Goal: Information Seeking & Learning: Learn about a topic

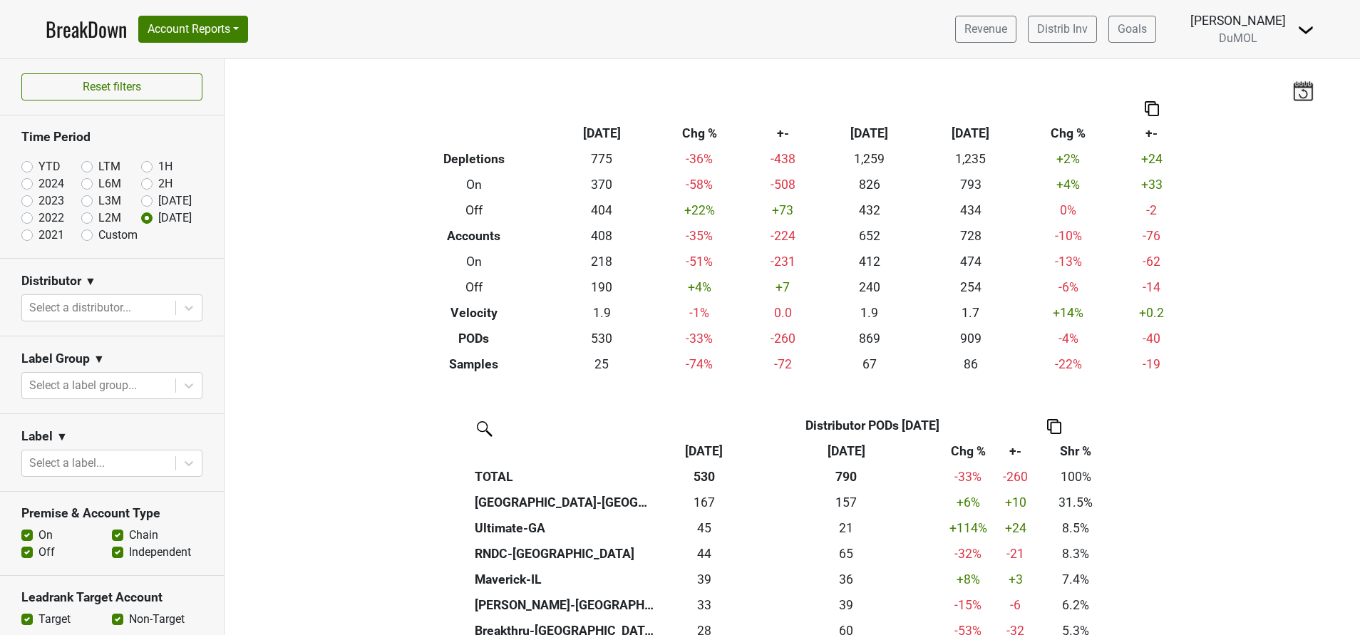
scroll to position [583, 0]
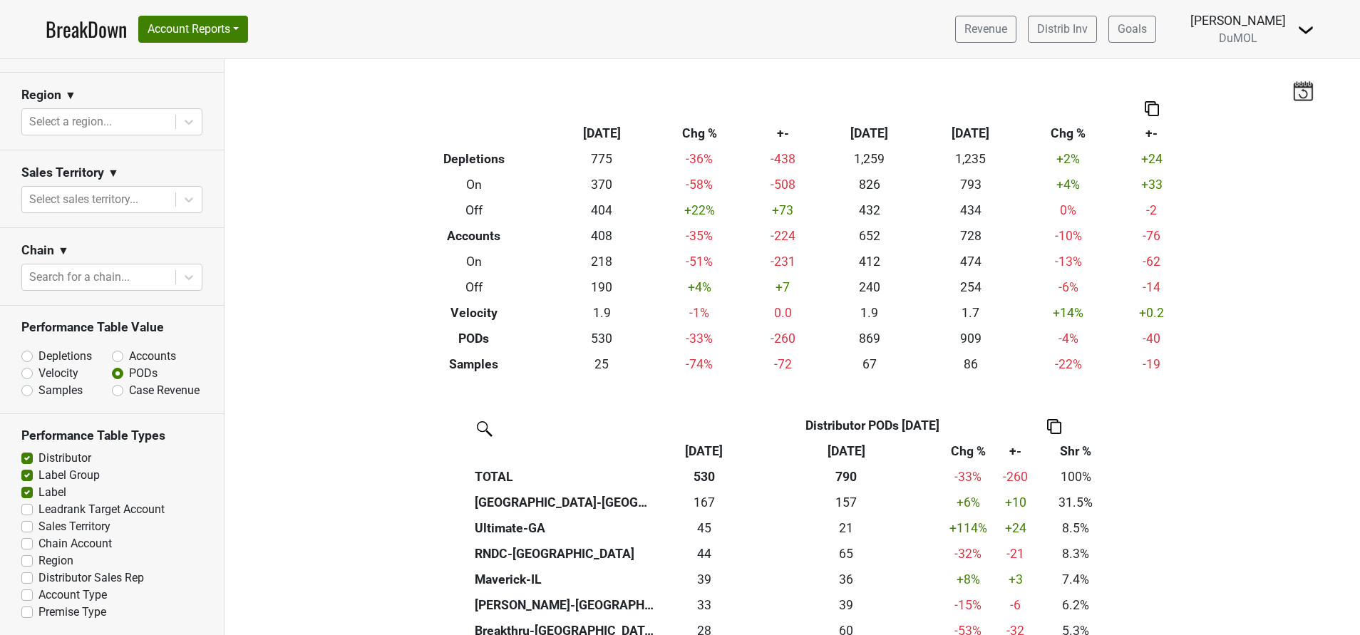
click at [38, 348] on label "Depletions" at bounding box center [64, 356] width 53 height 17
click at [25, 348] on input "Depletions" at bounding box center [64, 355] width 86 height 14
radio input "true"
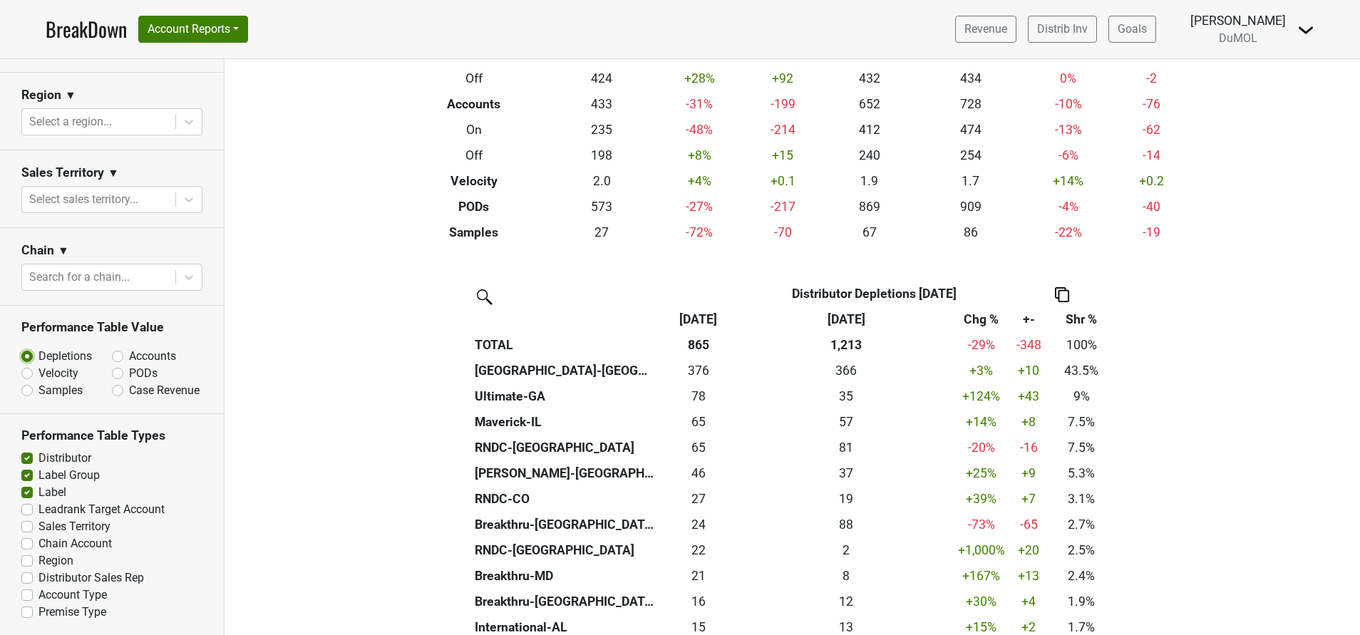
scroll to position [133, 0]
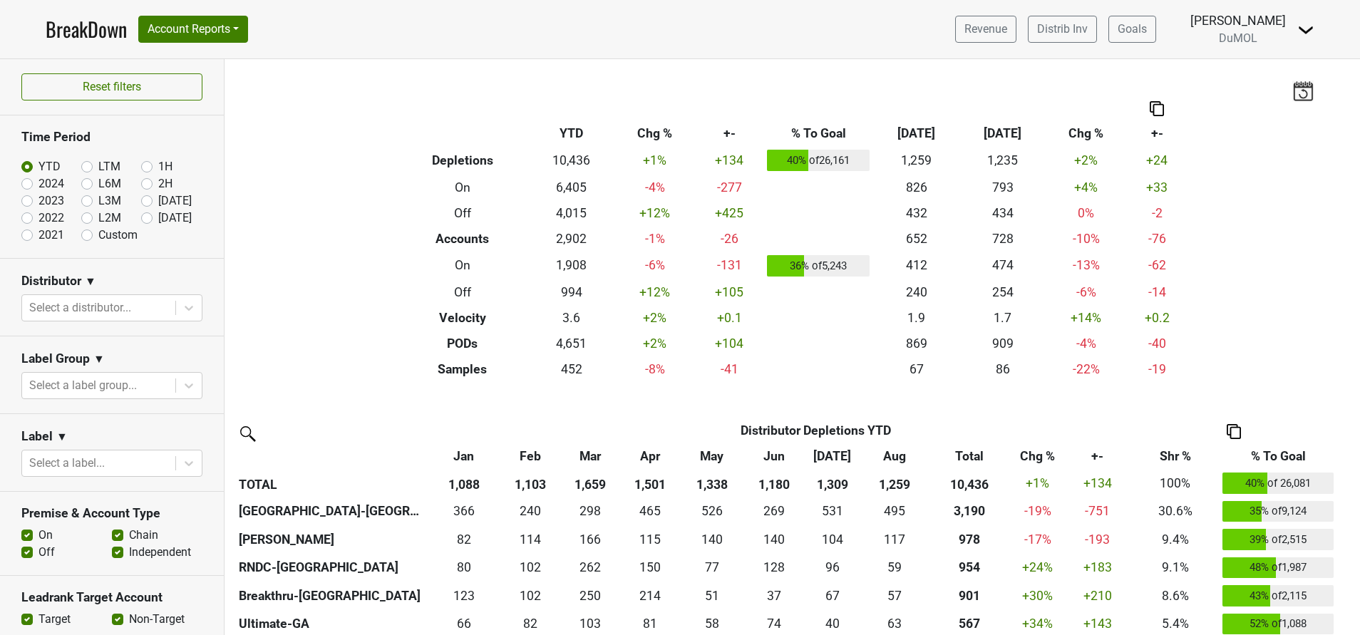
click at [158, 219] on label "[DATE]" at bounding box center [175, 218] width 34 height 17
click at [141, 219] on input "[DATE]" at bounding box center [169, 217] width 57 height 14
radio input "true"
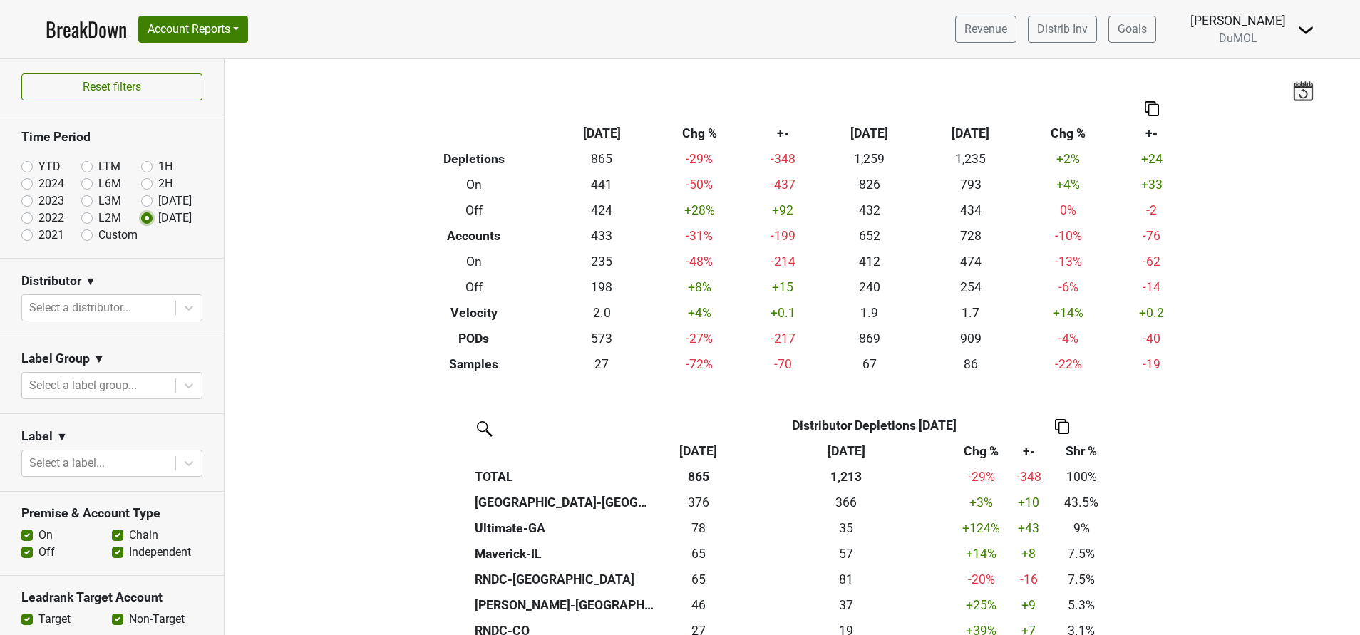
scroll to position [217, 0]
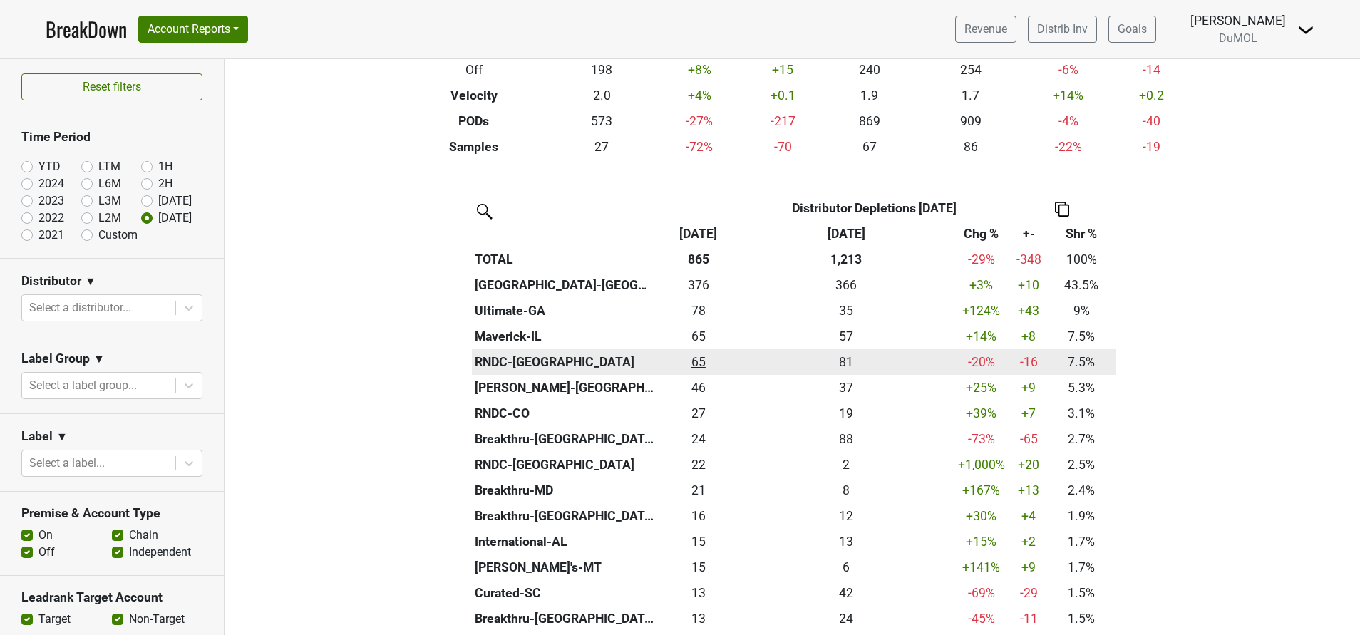
click at [693, 359] on div "64.501 65" at bounding box center [698, 362] width 75 height 19
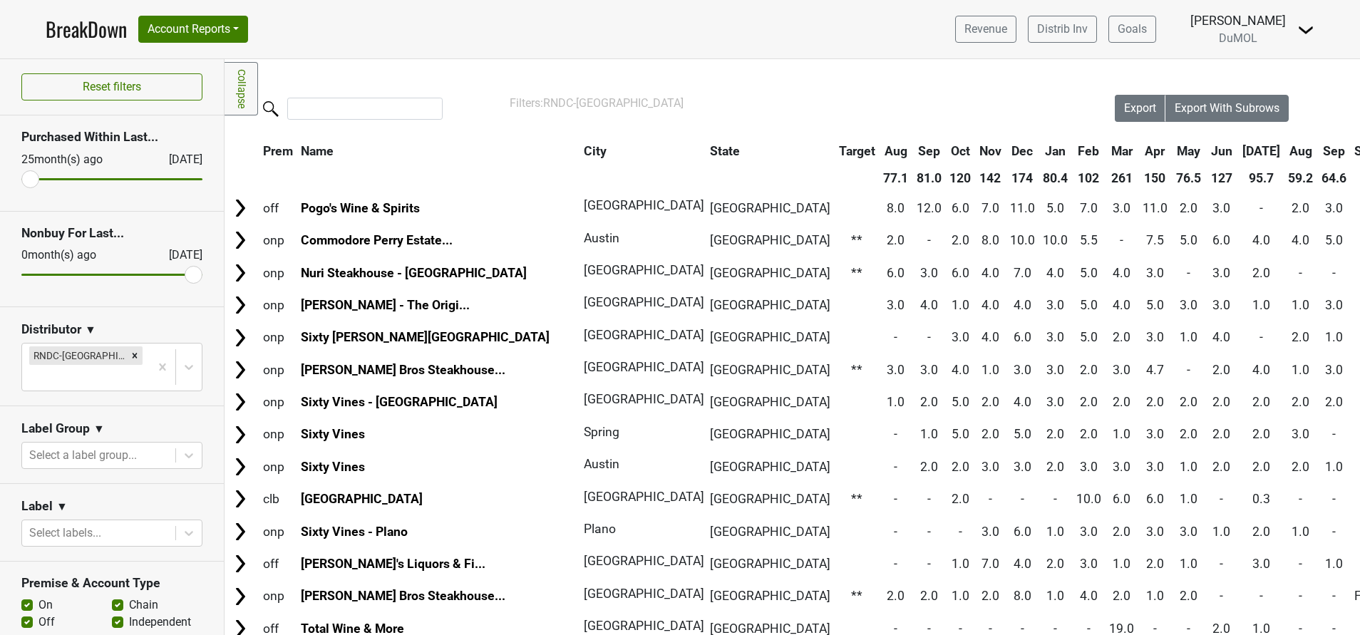
click at [1318, 148] on th "Sep" at bounding box center [1334, 151] width 32 height 26
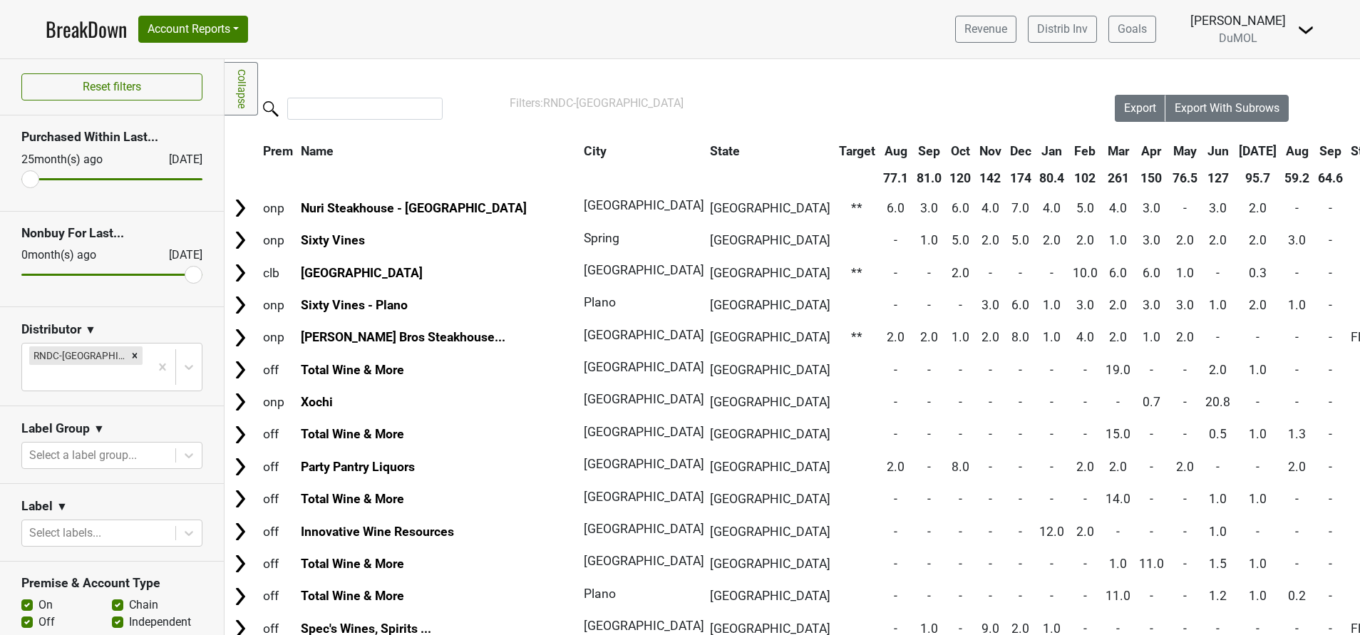
click at [1314, 148] on th "Sep" at bounding box center [1330, 151] width 32 height 26
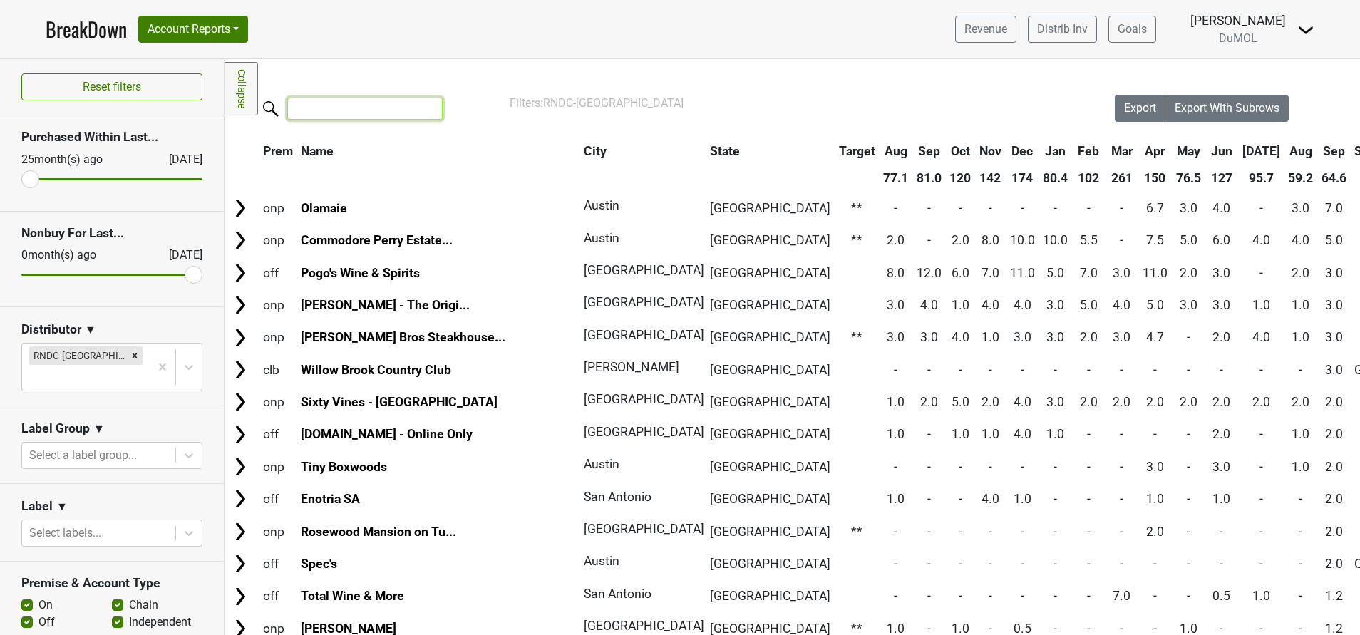
click at [361, 108] on input "search" at bounding box center [364, 109] width 155 height 22
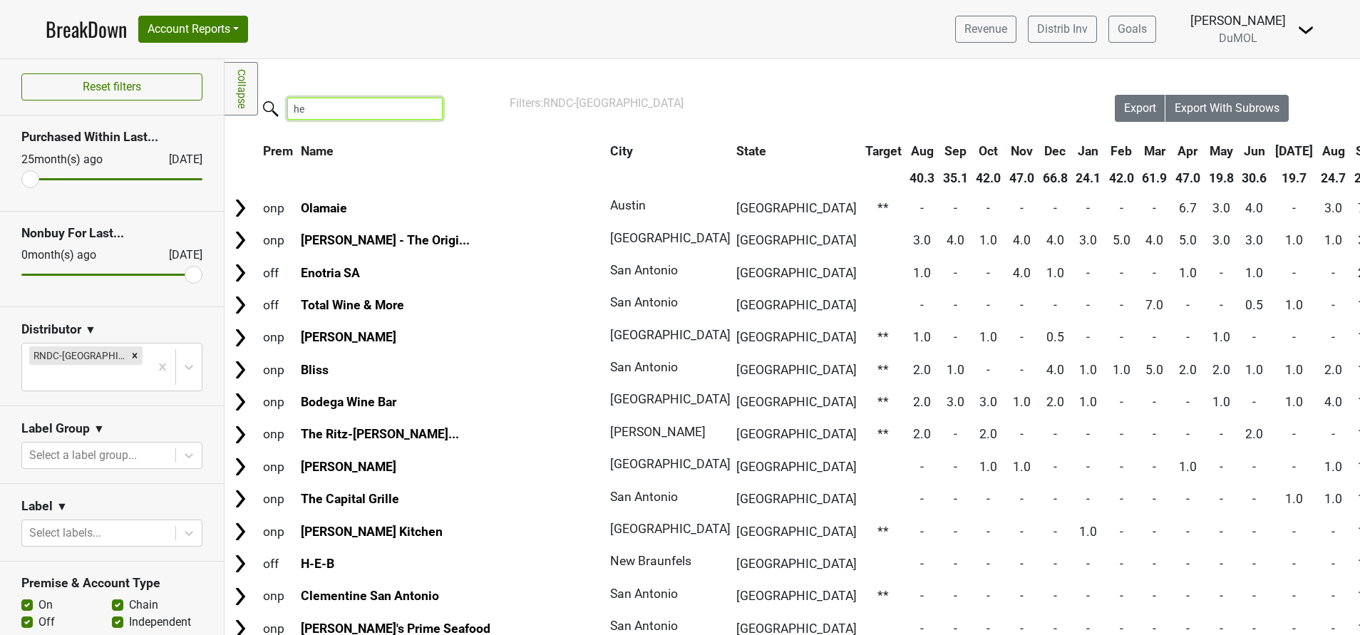
type input "h"
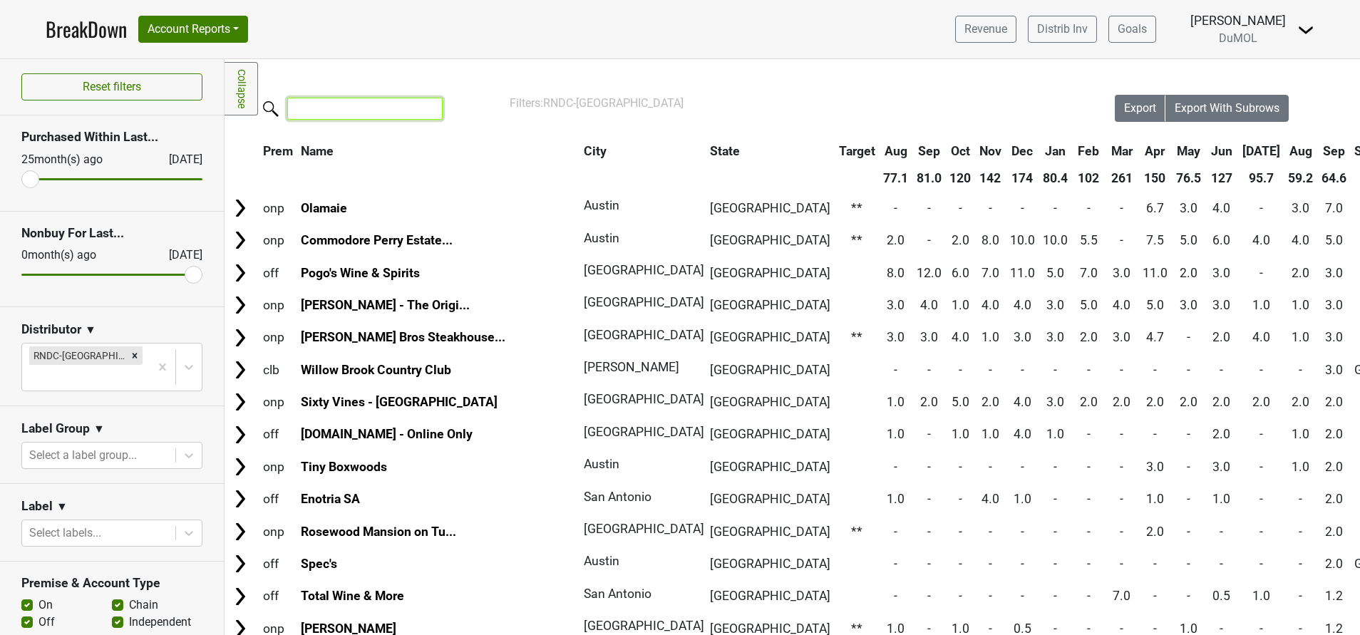
type input "H"
click at [375, 120] on input "H" at bounding box center [364, 109] width 155 height 22
click at [427, 115] on input "H" at bounding box center [364, 109] width 155 height 22
click at [425, 111] on input "H" at bounding box center [364, 109] width 155 height 22
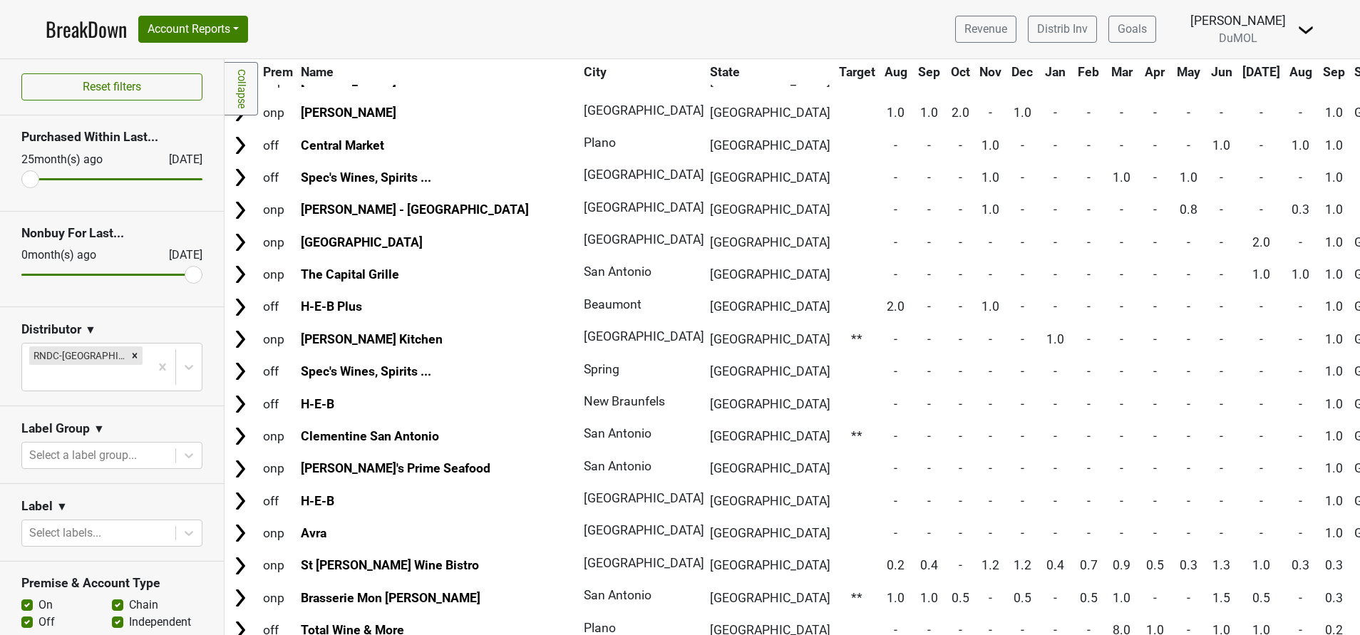
scroll to position [910, 0]
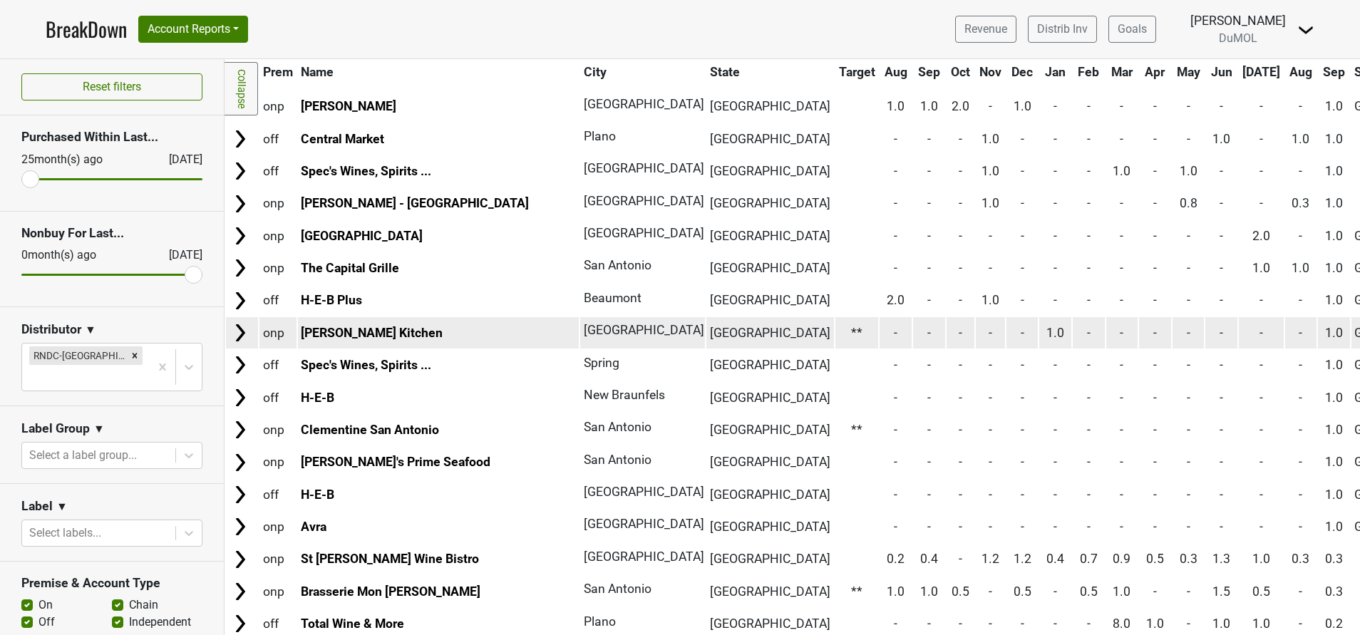
click at [237, 332] on img at bounding box center [240, 332] width 21 height 21
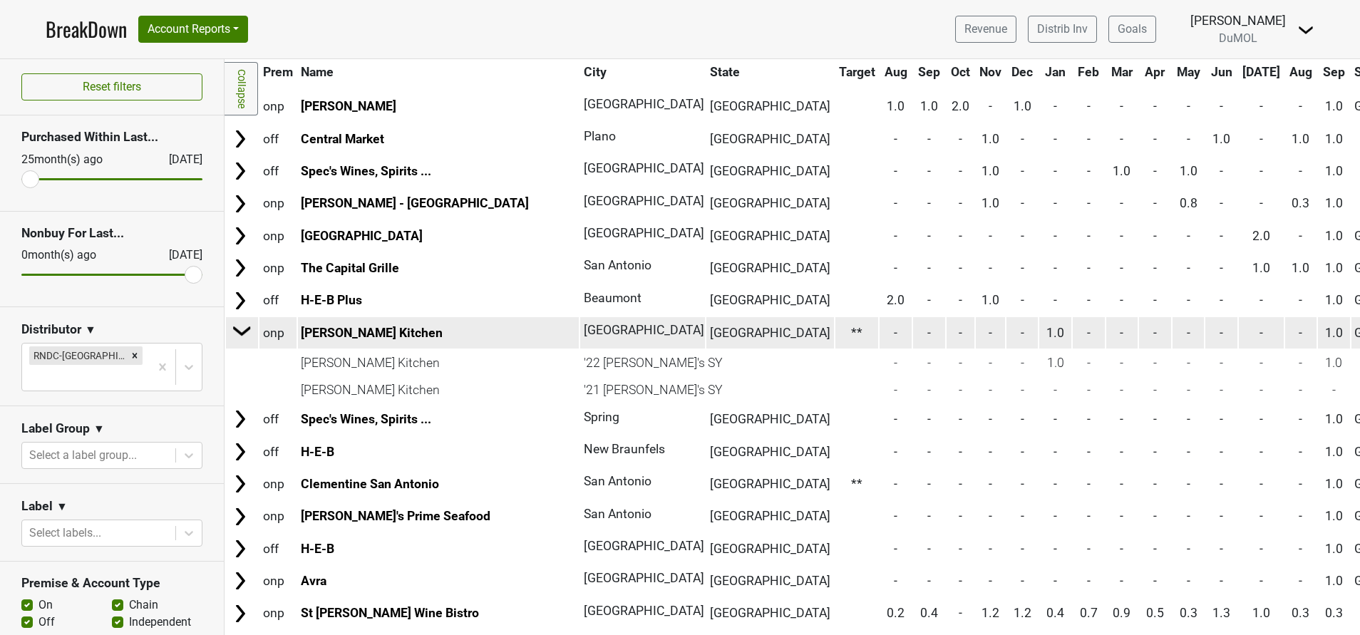
click at [237, 332] on img at bounding box center [242, 330] width 21 height 21
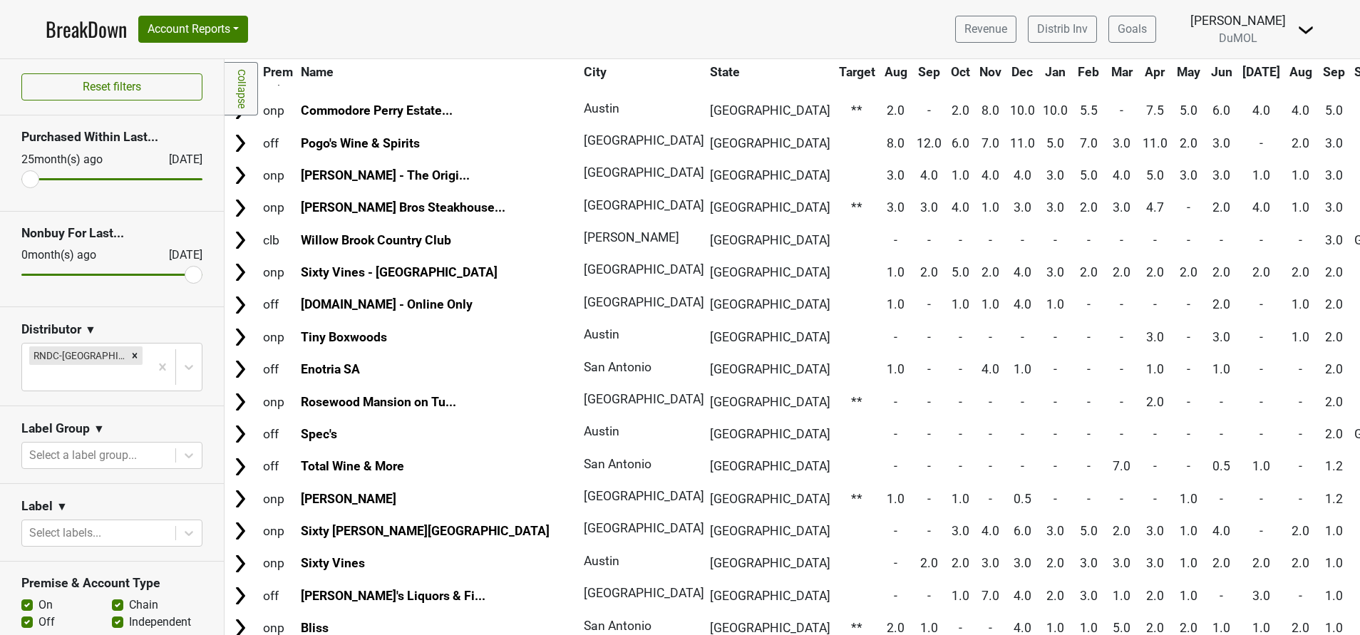
scroll to position [128, 0]
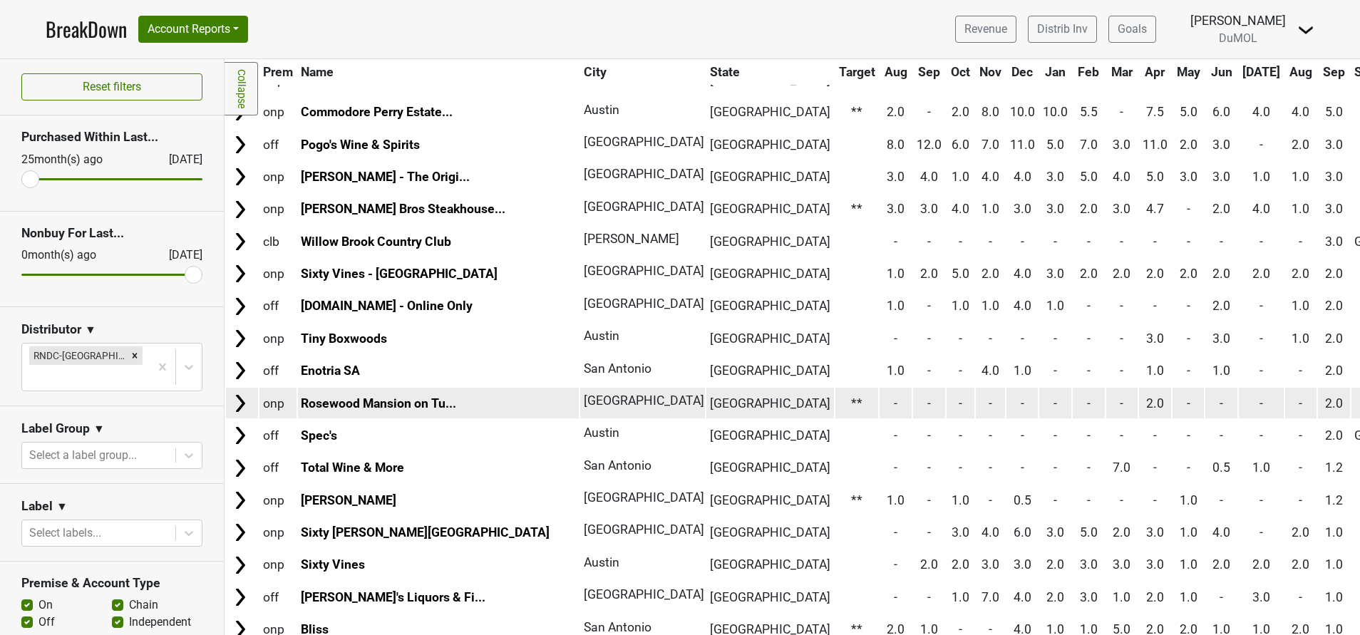
click at [237, 399] on img at bounding box center [240, 403] width 21 height 21
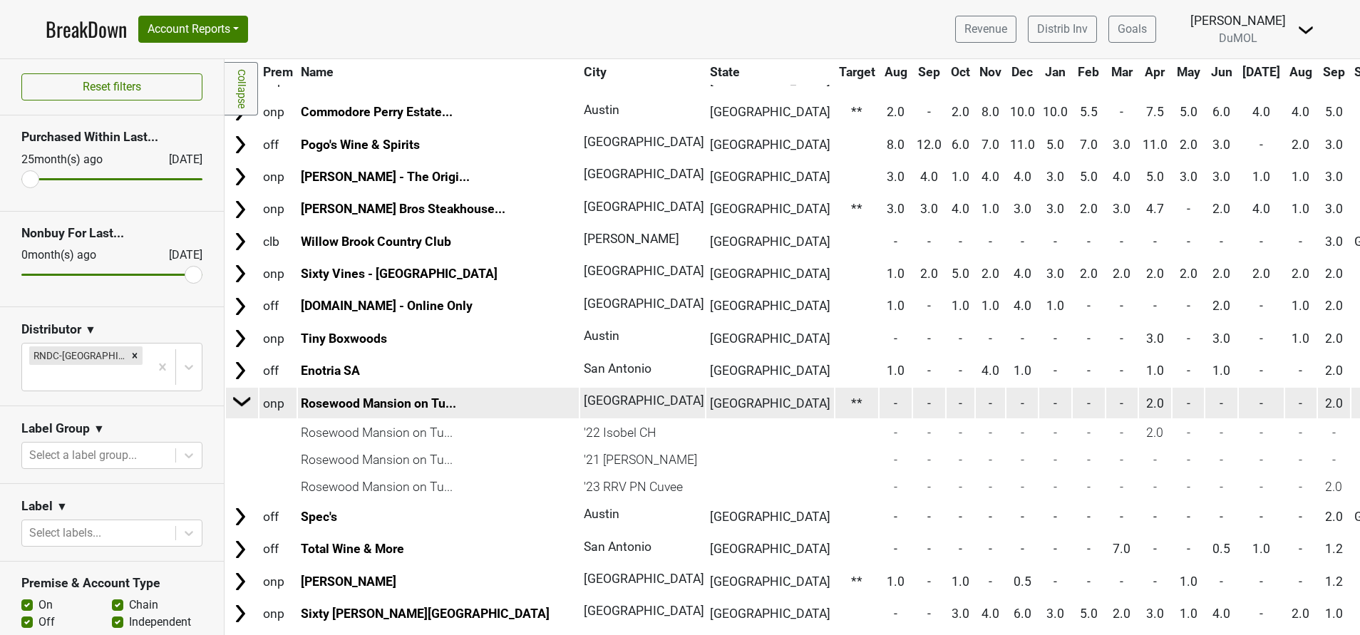
click at [237, 399] on img at bounding box center [242, 401] width 21 height 21
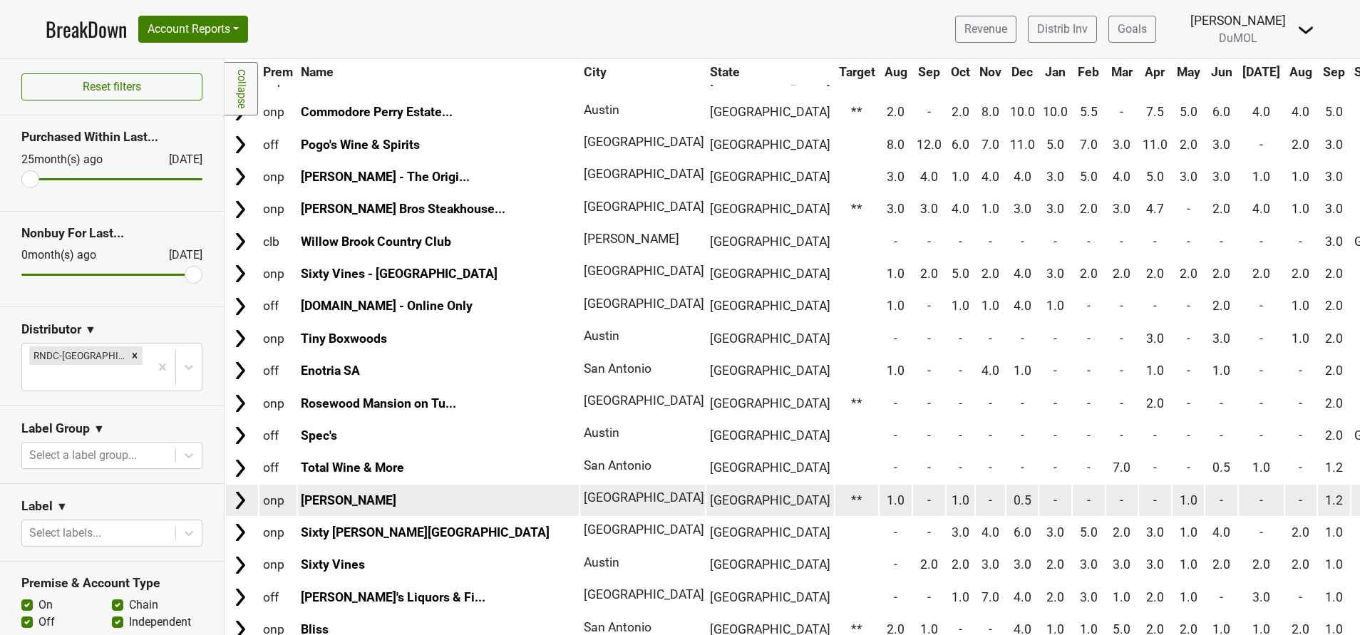
click at [236, 497] on img at bounding box center [240, 500] width 21 height 21
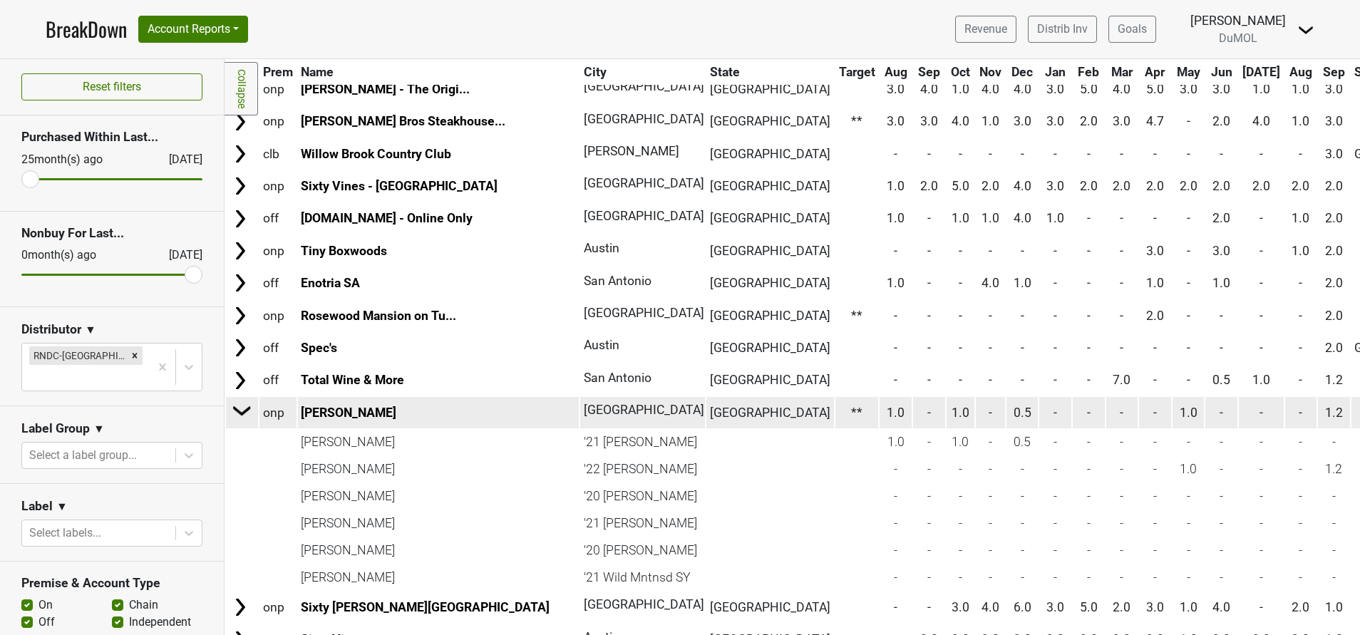
scroll to position [218, 0]
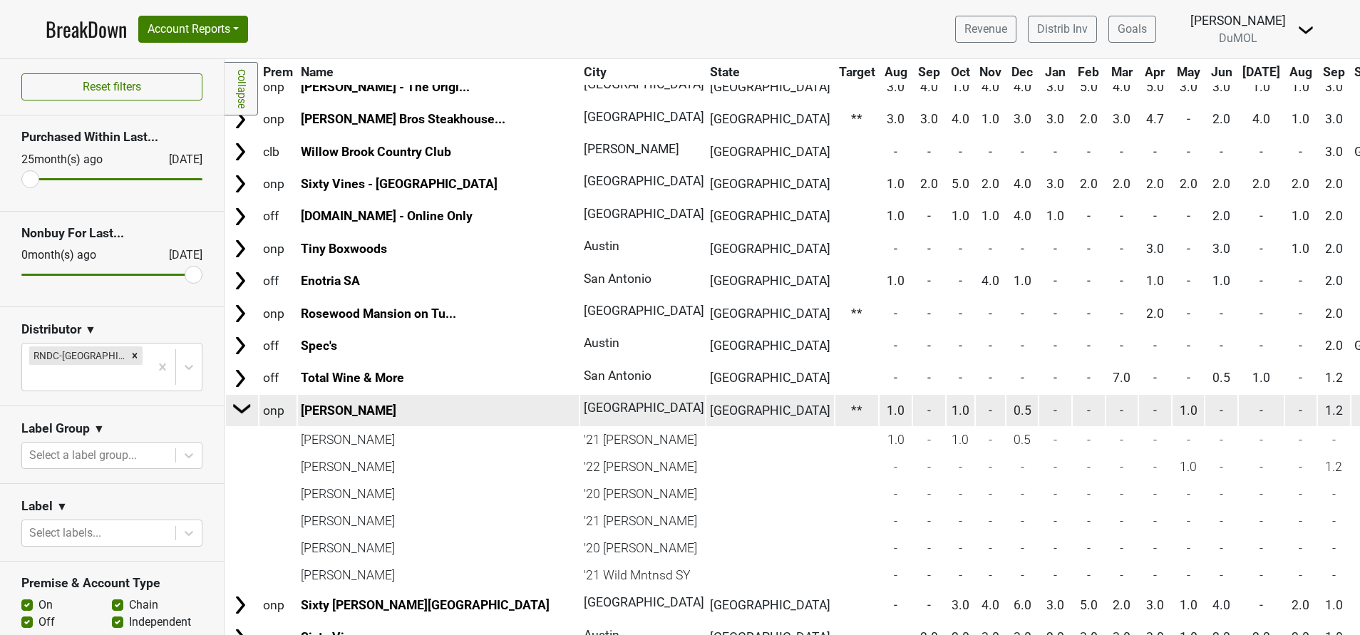
click at [232, 403] on img at bounding box center [242, 408] width 21 height 21
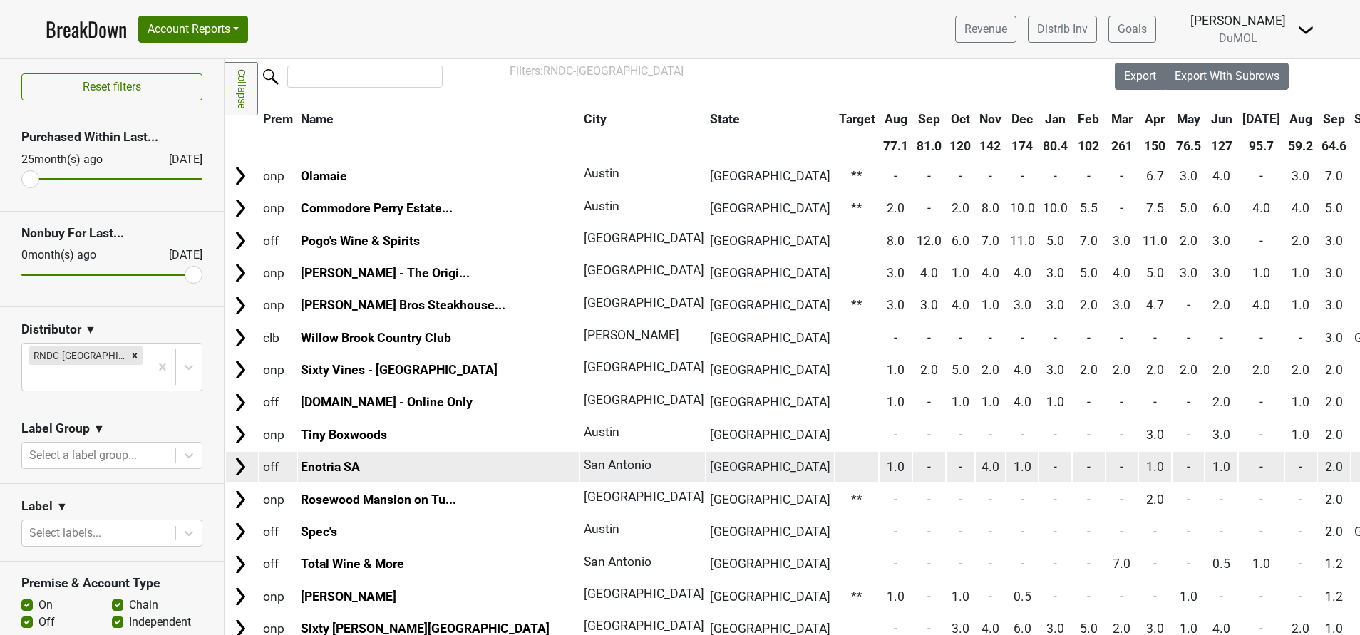
scroll to position [0, 0]
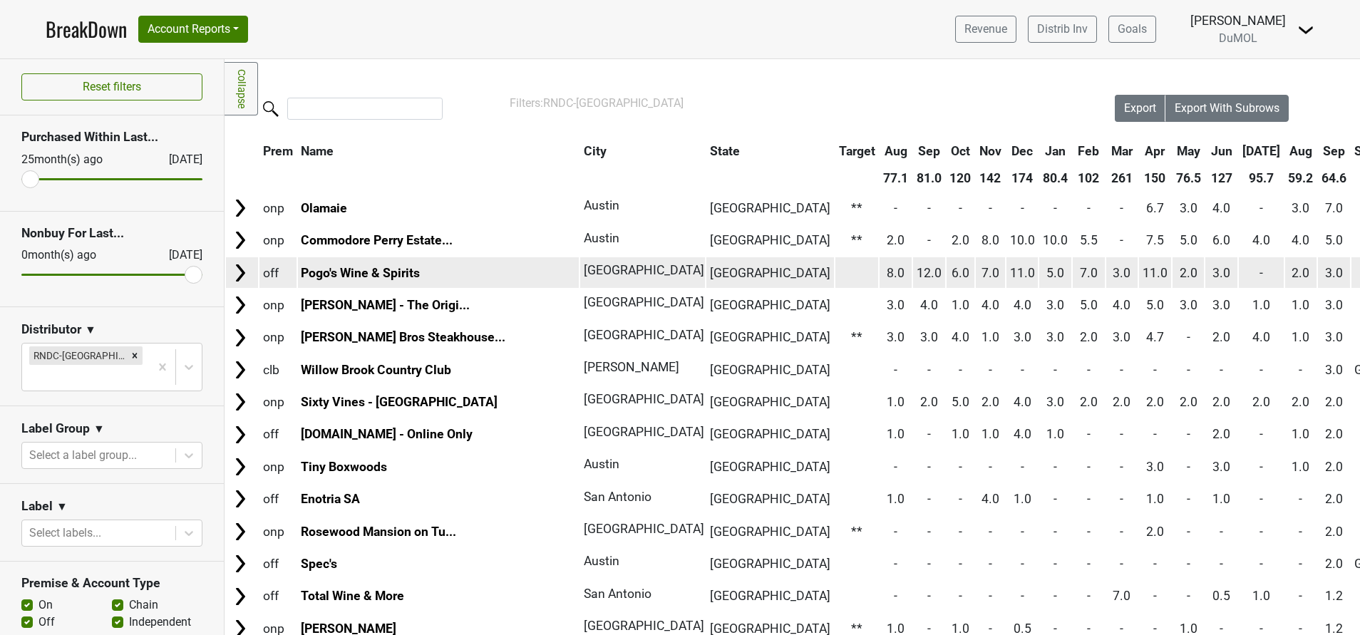
click at [240, 273] on img at bounding box center [240, 272] width 21 height 21
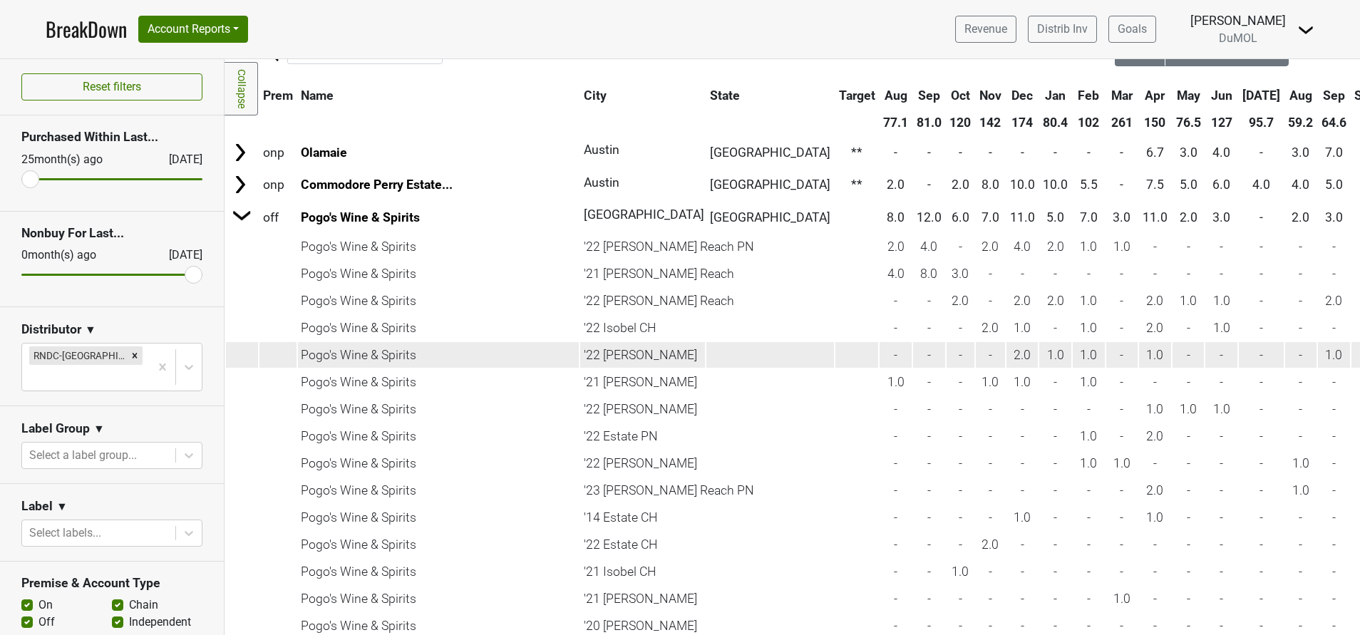
scroll to position [32, 0]
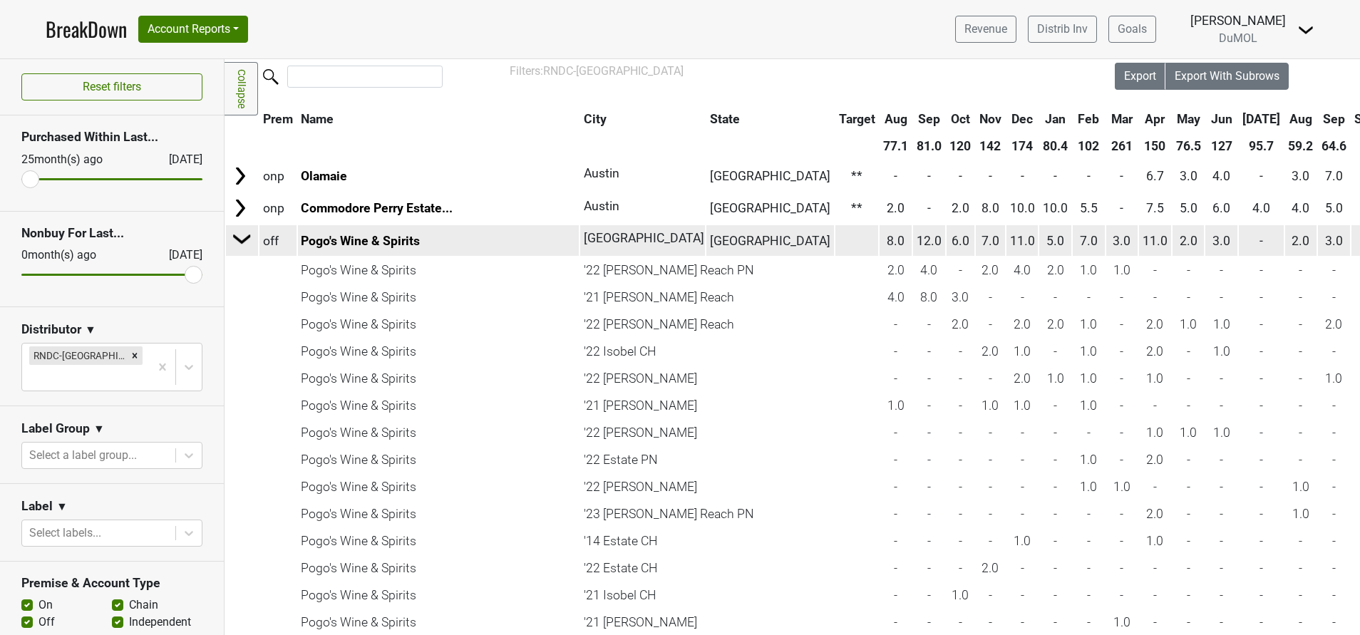
click at [239, 241] on img at bounding box center [242, 238] width 21 height 21
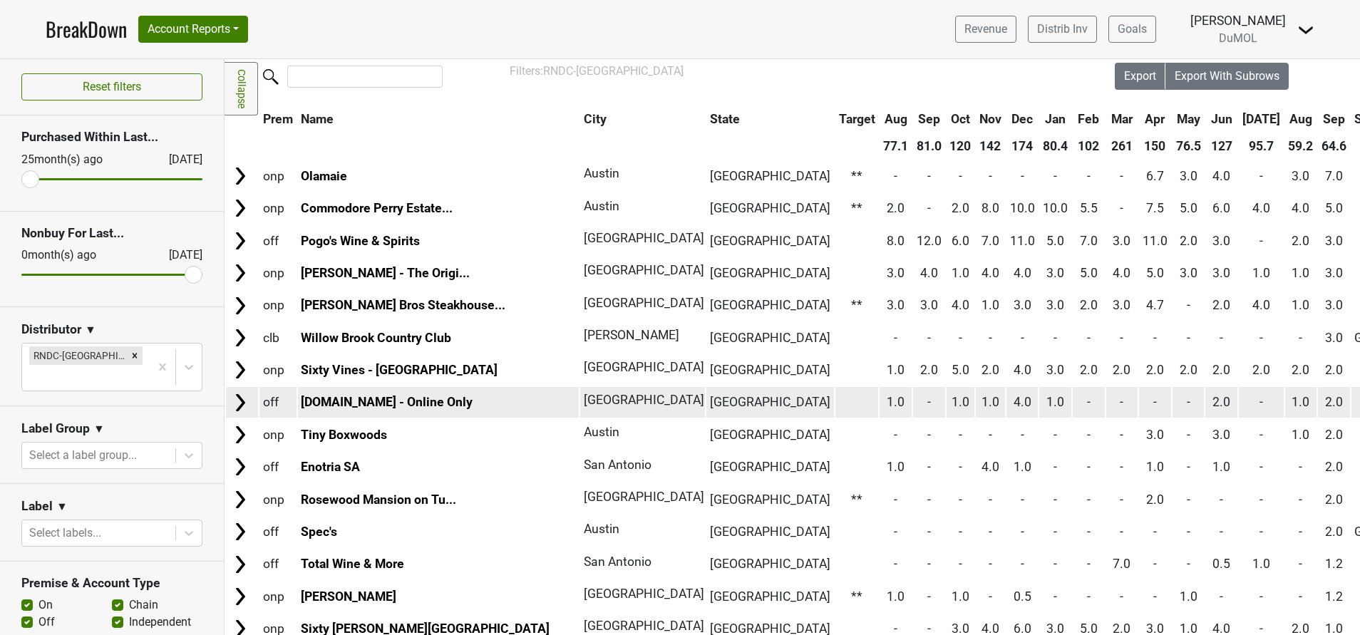
scroll to position [0, 0]
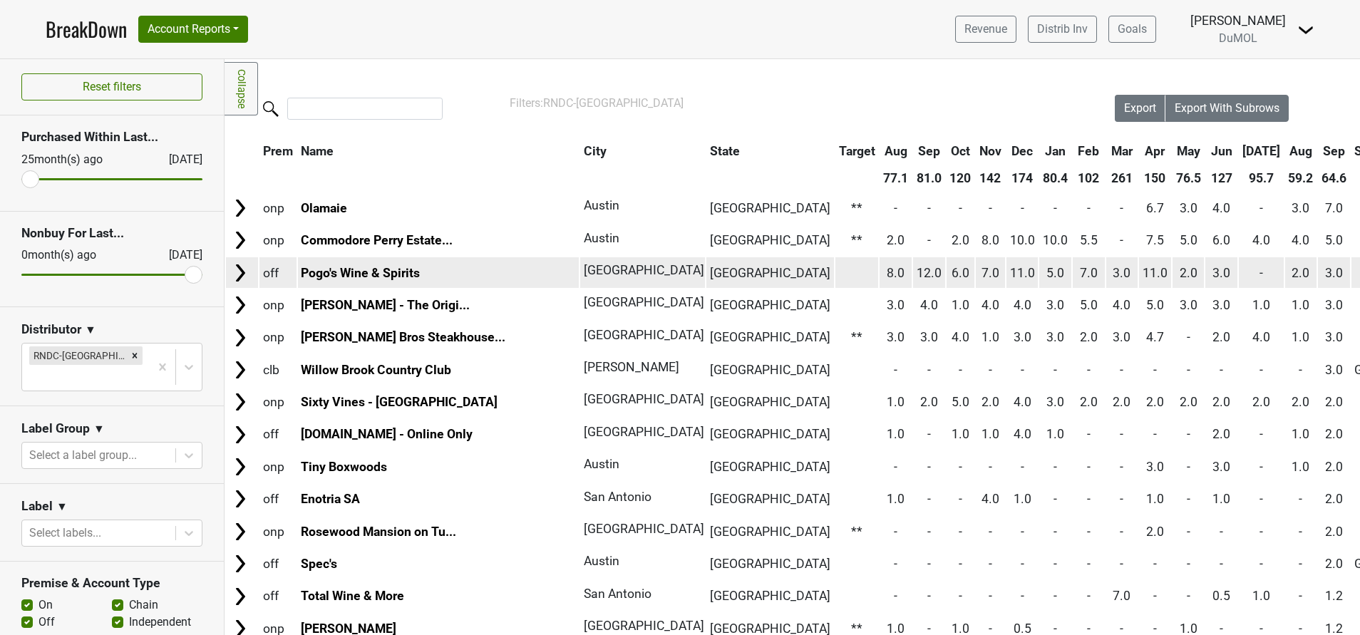
click at [239, 270] on img at bounding box center [240, 272] width 21 height 21
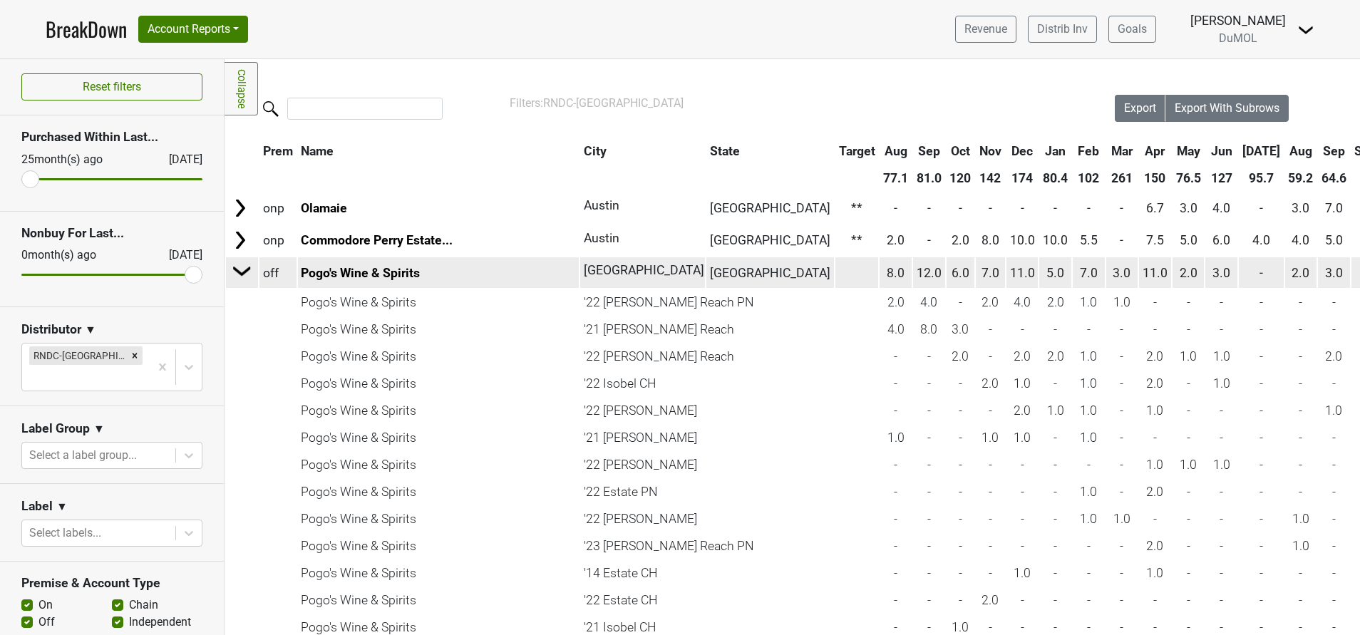
click at [239, 270] on img at bounding box center [242, 270] width 21 height 21
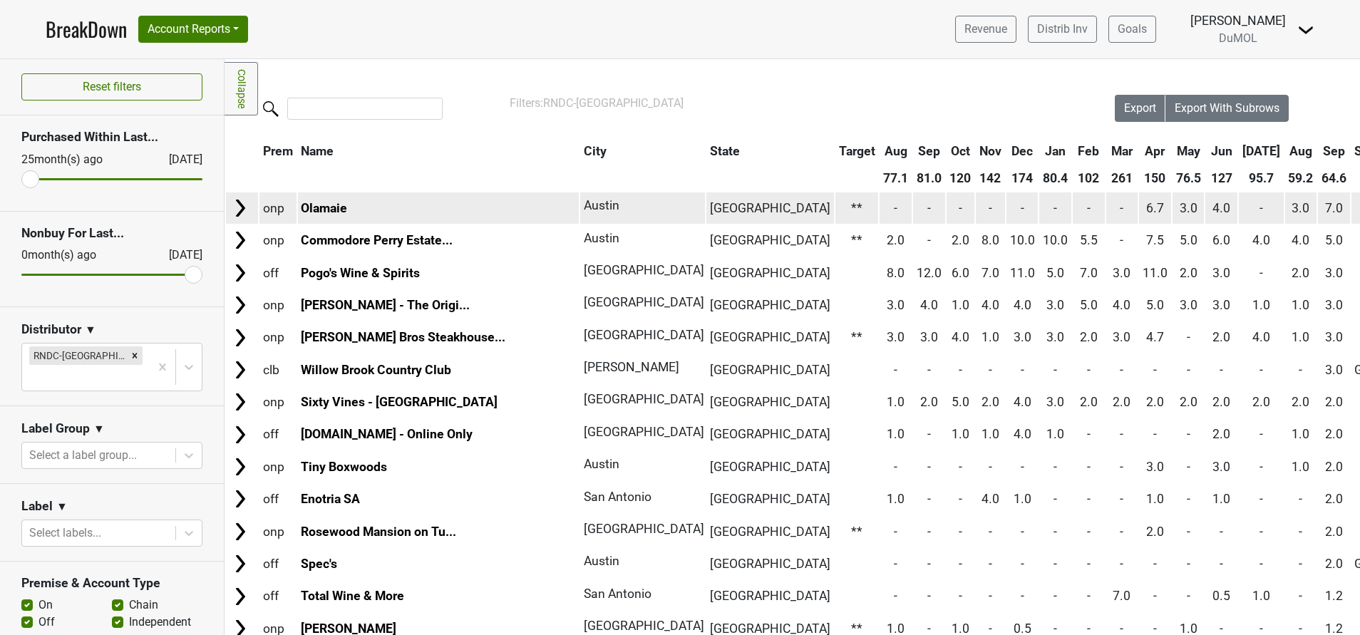
click at [235, 202] on img at bounding box center [240, 207] width 21 height 21
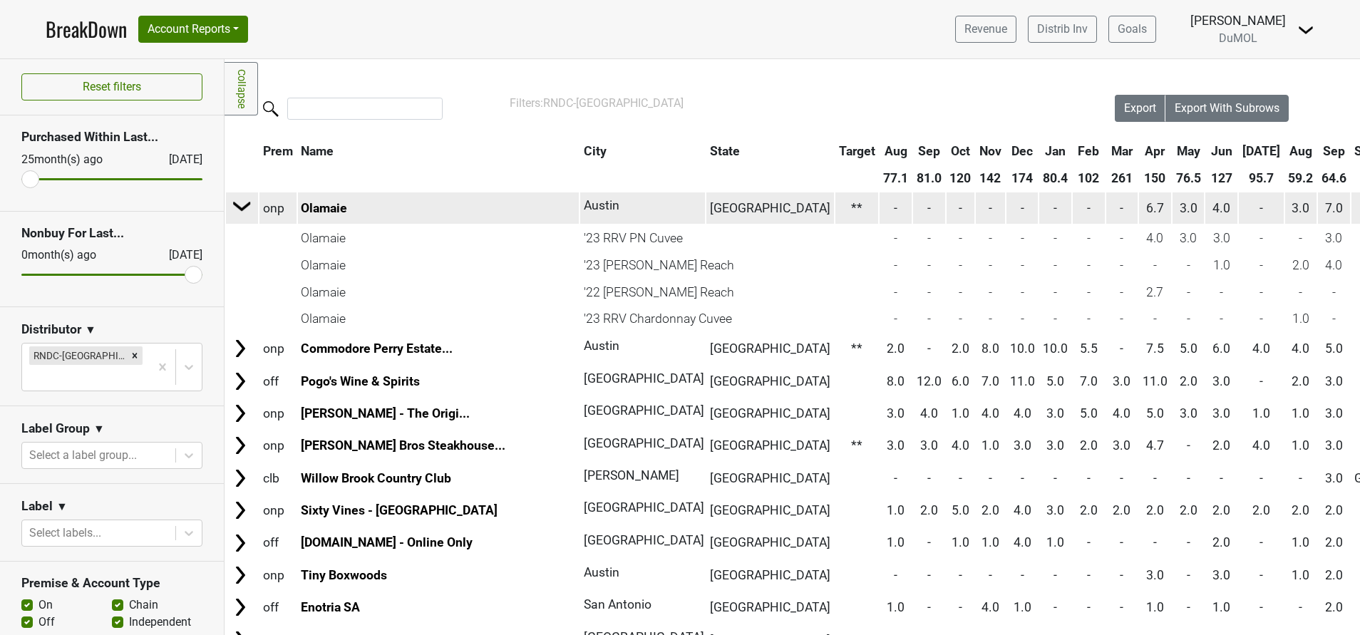
click at [241, 209] on img at bounding box center [242, 205] width 21 height 21
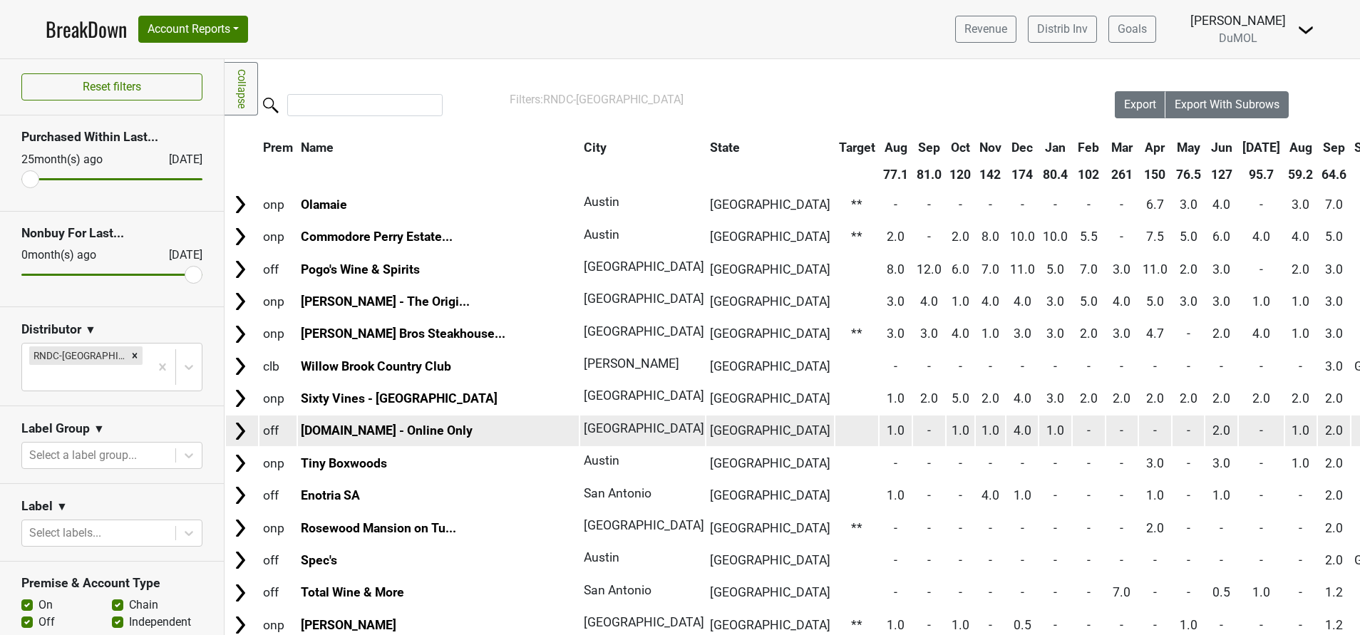
scroll to position [2, 0]
